Goal: Task Accomplishment & Management: Manage account settings

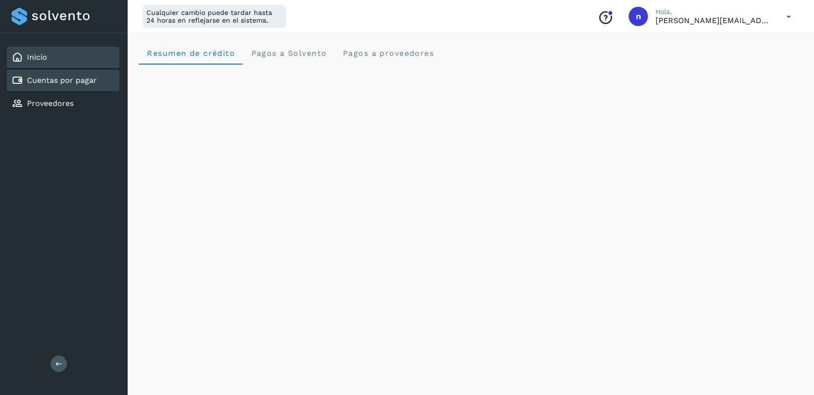
click at [69, 82] on link "Cuentas por pagar" at bounding box center [62, 80] width 70 height 9
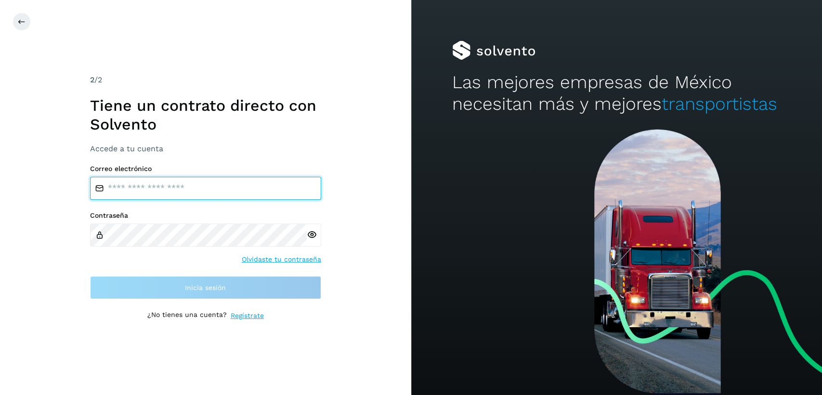
click at [225, 190] on input "email" at bounding box center [205, 188] width 231 height 23
type input "**********"
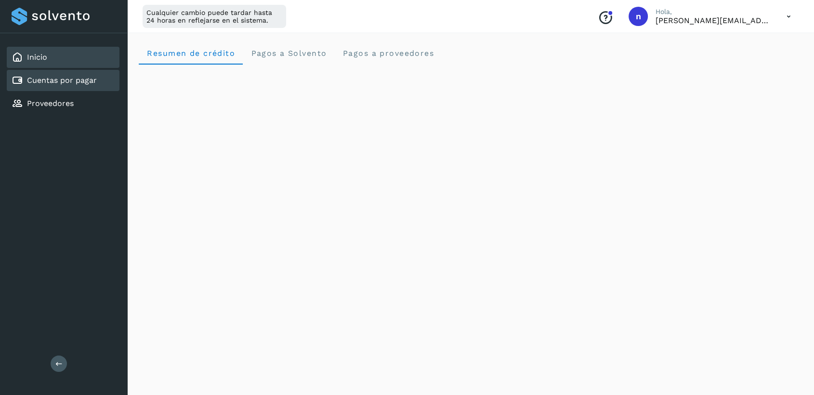
click at [49, 82] on link "Cuentas por pagar" at bounding box center [62, 80] width 70 height 9
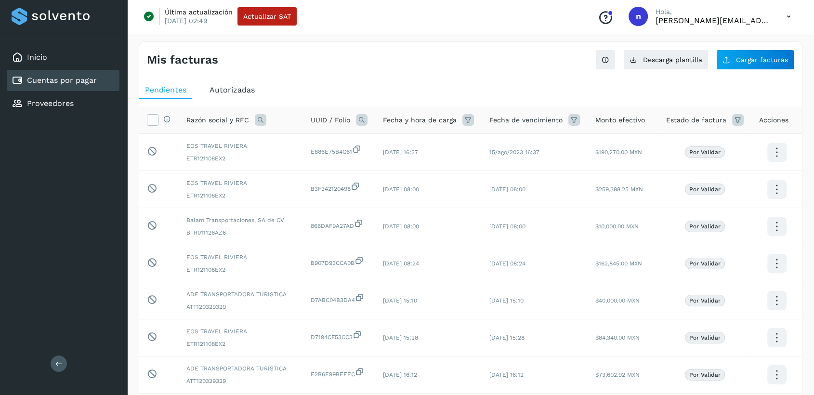
click at [259, 92] on div "Autorizadas" at bounding box center [232, 89] width 57 height 17
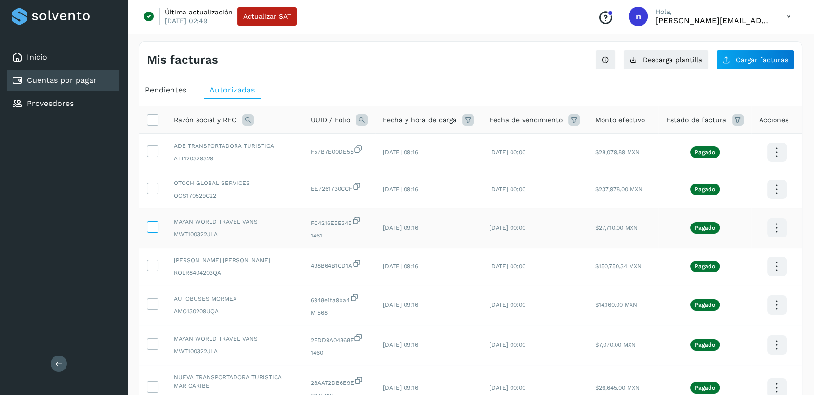
click at [156, 225] on icon at bounding box center [152, 226] width 10 height 10
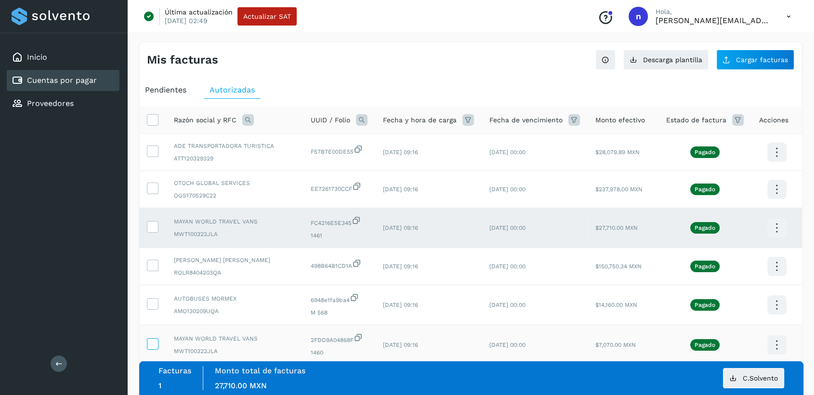
click at [152, 345] on icon at bounding box center [152, 343] width 10 height 10
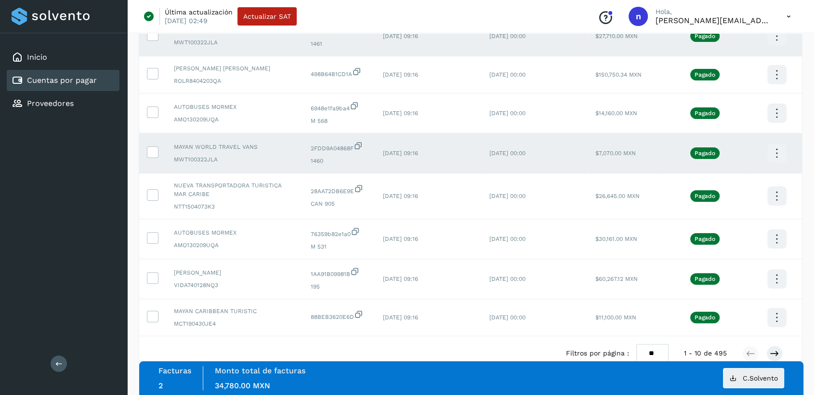
scroll to position [214, 0]
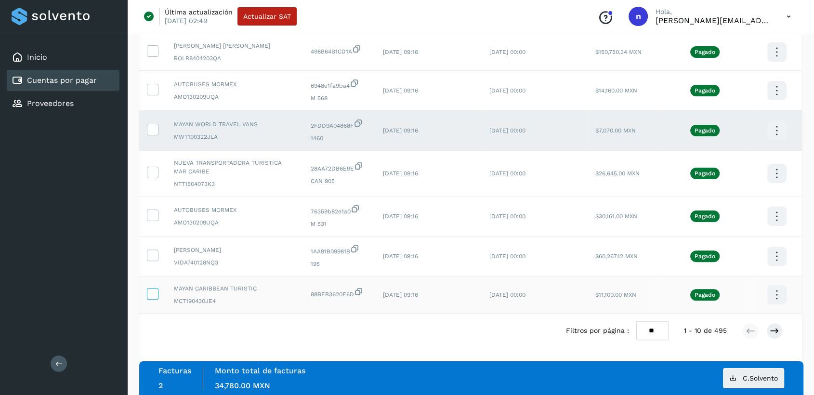
click at [157, 295] on icon at bounding box center [152, 293] width 10 height 10
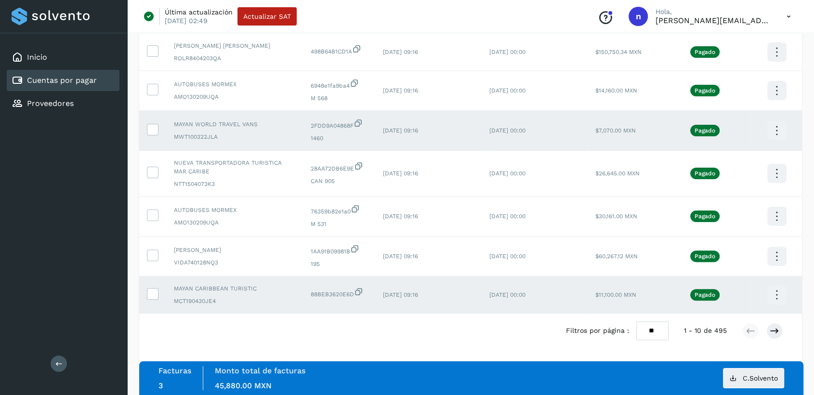
click at [649, 329] on select "** ** **" at bounding box center [652, 330] width 32 height 19
select select "**"
click at [636, 321] on select "** ** **" at bounding box center [652, 330] width 32 height 19
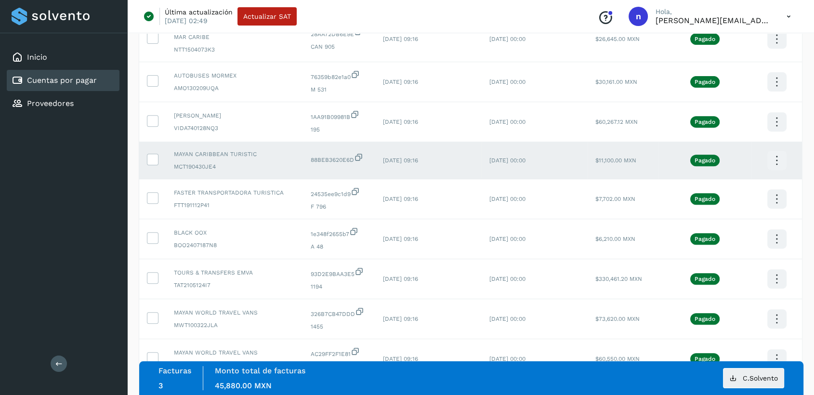
scroll to position [375, 0]
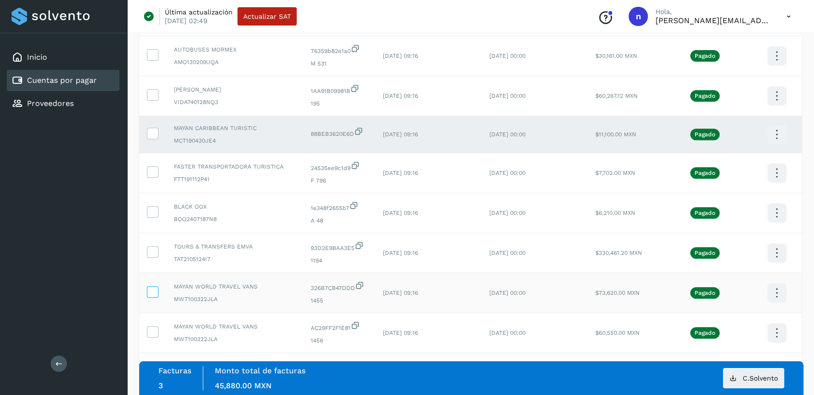
click at [154, 293] on icon at bounding box center [152, 291] width 10 height 10
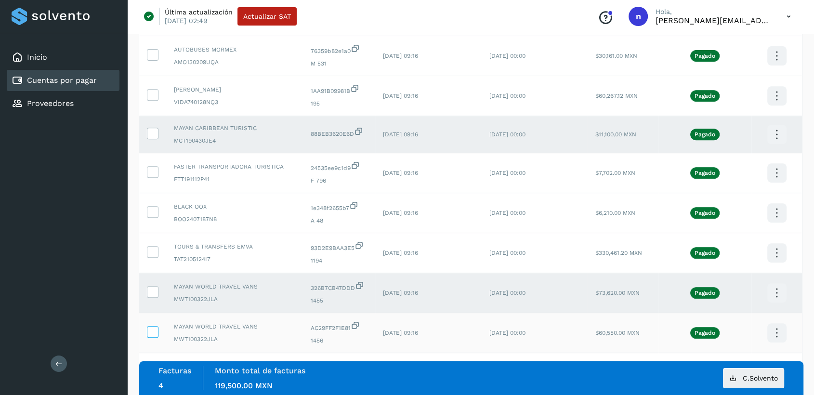
click at [152, 332] on icon at bounding box center [152, 331] width 10 height 10
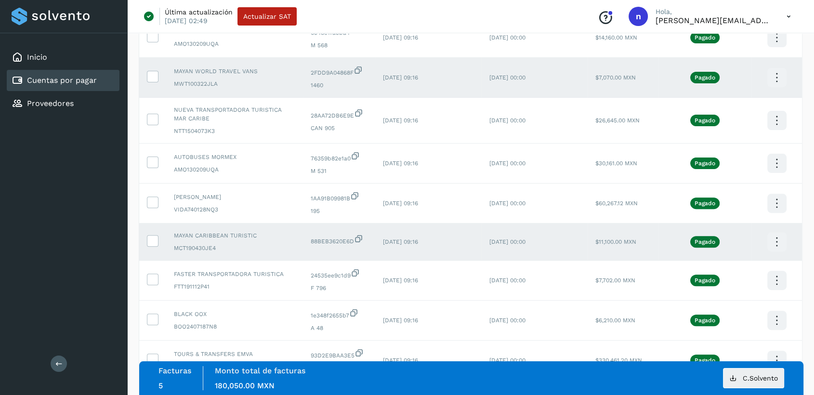
scroll to position [268, 0]
click at [152, 242] on icon at bounding box center [152, 240] width 10 height 10
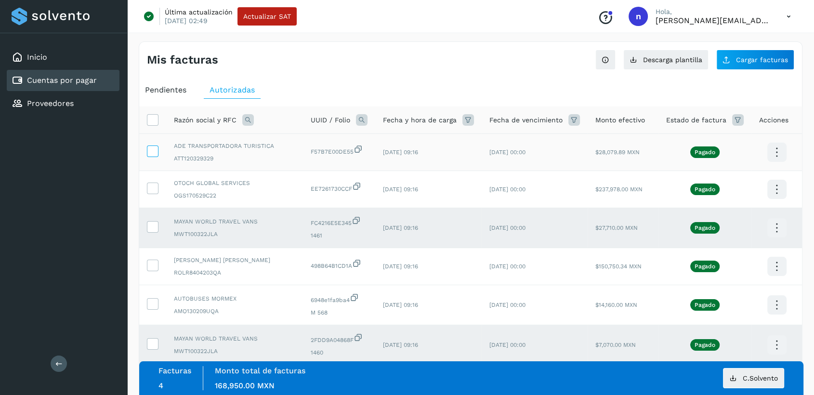
scroll to position [0, 0]
click at [154, 119] on icon at bounding box center [152, 119] width 10 height 10
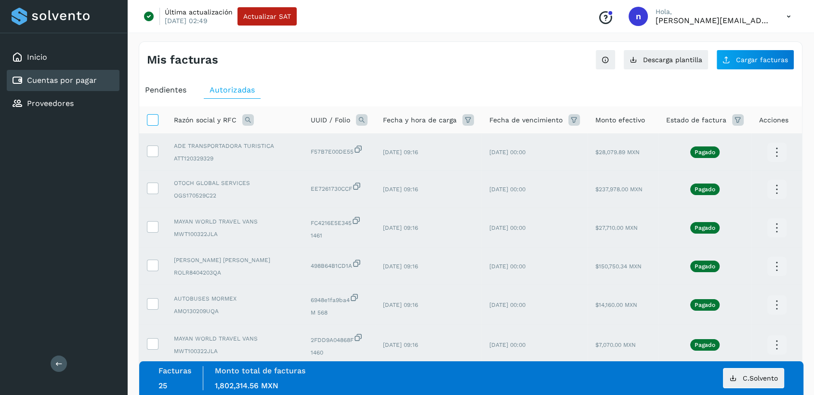
click at [154, 119] on icon at bounding box center [152, 119] width 10 height 10
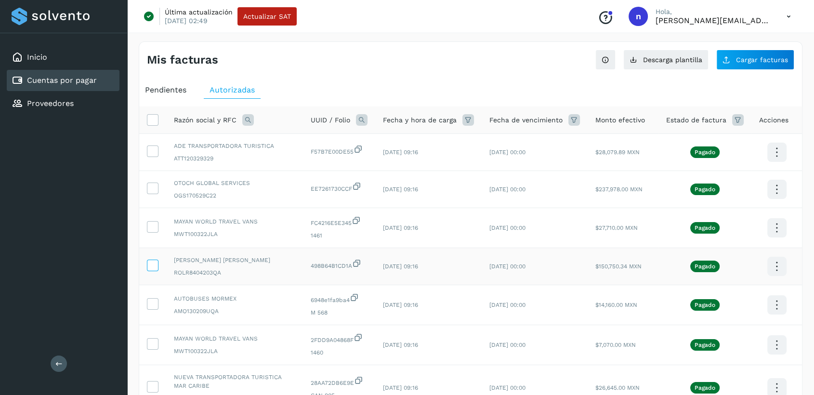
click at [152, 264] on icon at bounding box center [152, 265] width 10 height 10
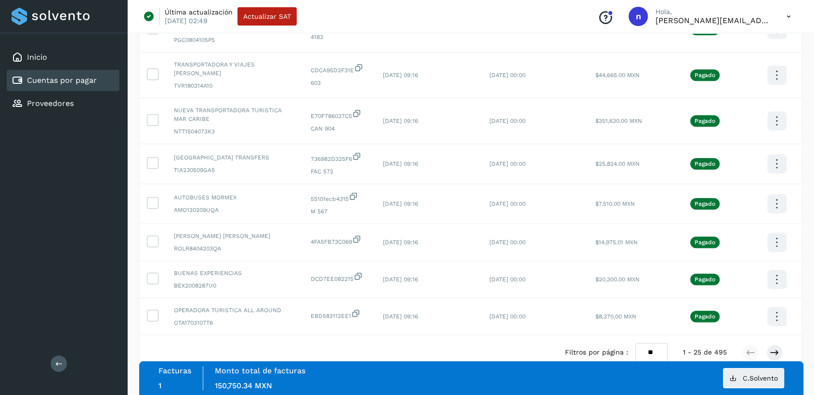
scroll to position [803, 0]
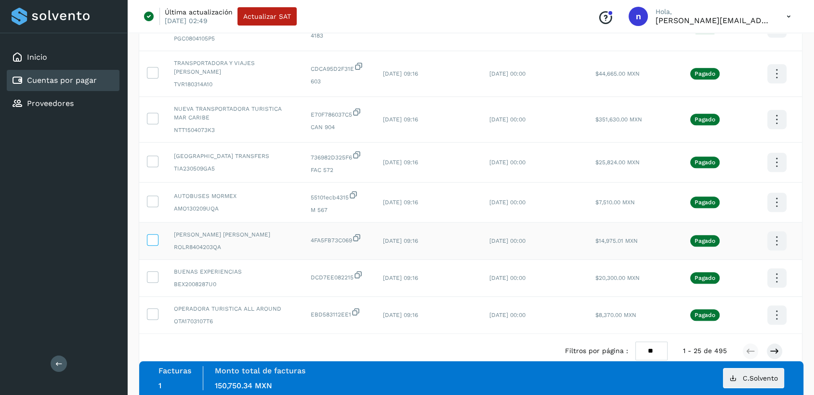
click at [152, 244] on icon at bounding box center [152, 239] width 10 height 10
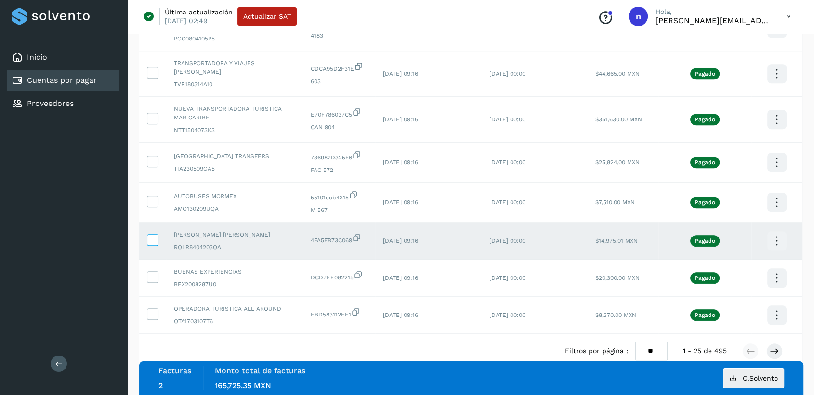
click at [154, 244] on icon at bounding box center [152, 239] width 10 height 10
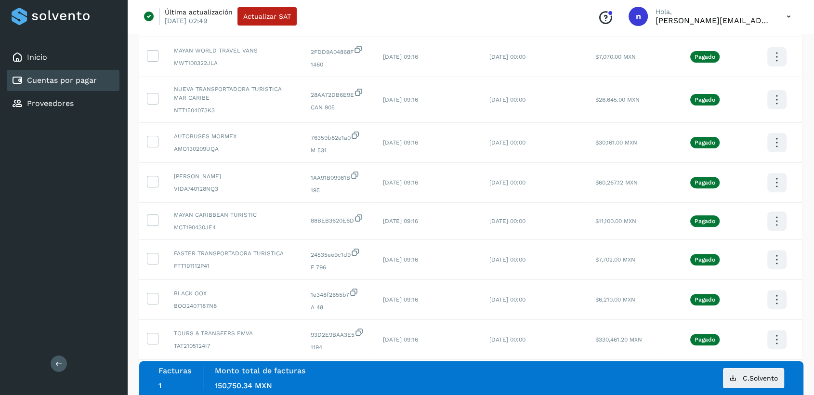
scroll to position [214, 0]
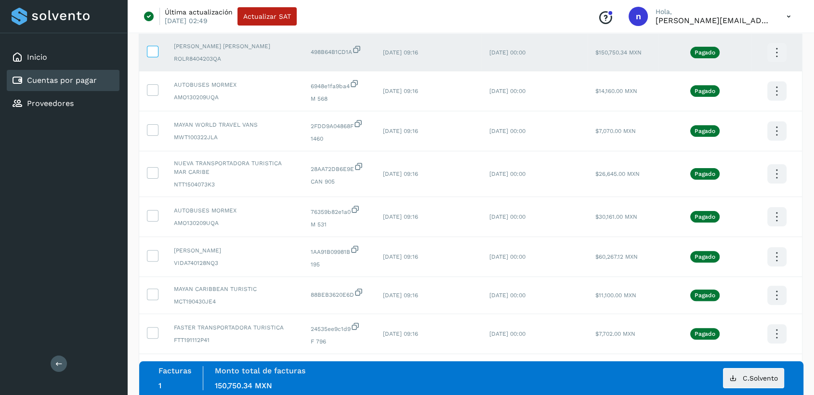
click at [156, 52] on icon at bounding box center [152, 51] width 10 height 10
